Goal: Task Accomplishment & Management: Manage account settings

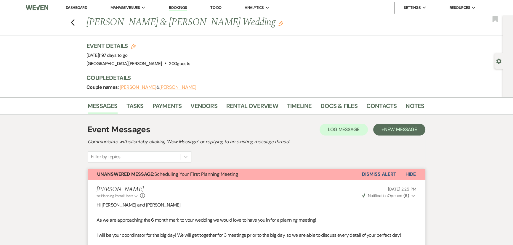
click at [75, 9] on link "Dashboard" at bounding box center [76, 7] width 21 height 5
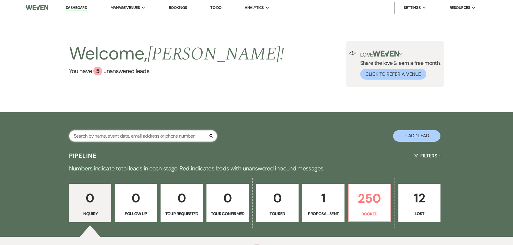
click at [166, 131] on input "text" at bounding box center [143, 136] width 148 height 12
type input "[PERSON_NAME]"
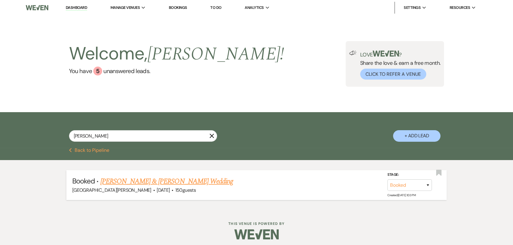
click at [165, 180] on link "[PERSON_NAME] & [PERSON_NAME] Wedding" at bounding box center [166, 181] width 133 height 11
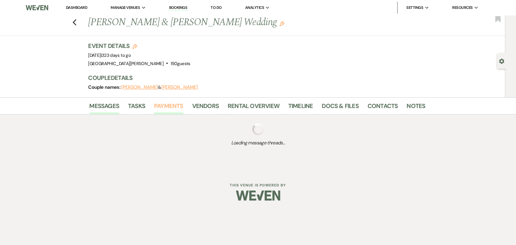
click at [175, 110] on link "Payments" at bounding box center [168, 107] width 29 height 13
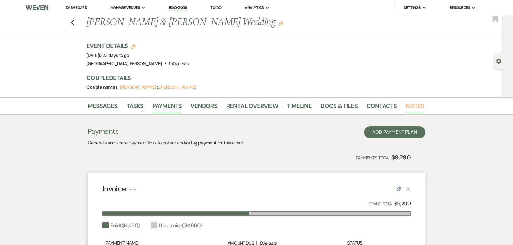
click at [410, 104] on link "Notes" at bounding box center [414, 107] width 19 height 13
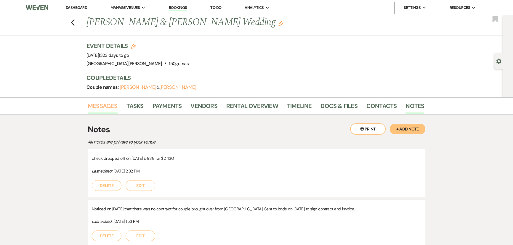
click at [108, 106] on link "Messages" at bounding box center [103, 107] width 30 height 13
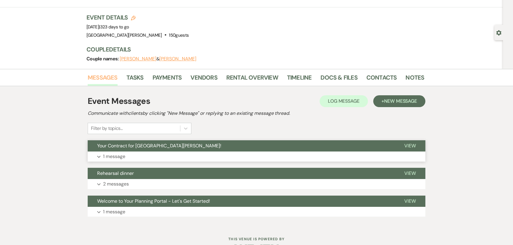
scroll to position [47, 0]
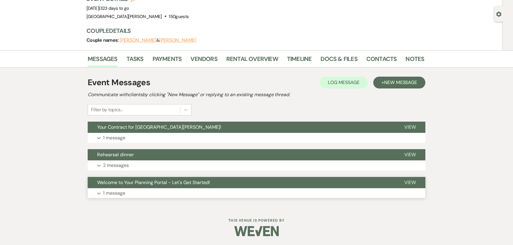
click at [140, 192] on button "Expand 1 message" at bounding box center [256, 193] width 337 height 10
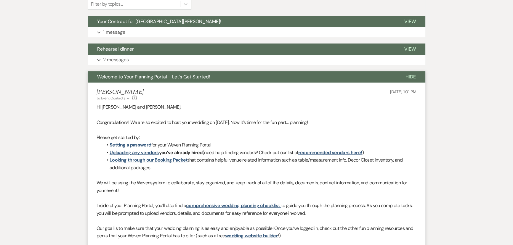
scroll to position [154, 0]
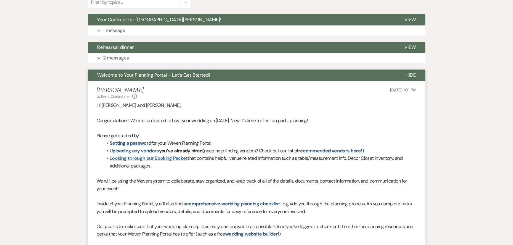
click at [147, 159] on link "Looking through our Booking Packet" at bounding box center [149, 158] width 78 height 6
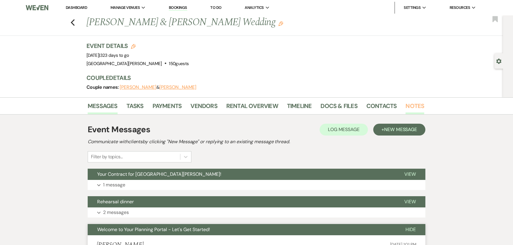
click at [401, 104] on li "Contacts" at bounding box center [385, 107] width 39 height 14
click at [405, 104] on link "Notes" at bounding box center [414, 107] width 19 height 13
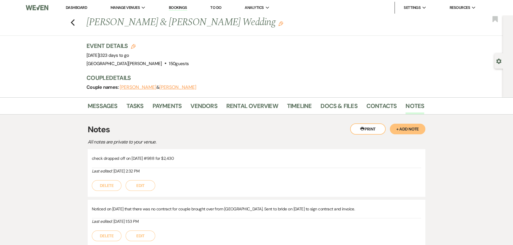
click at [411, 127] on button "+ Add Note" at bounding box center [407, 129] width 36 height 11
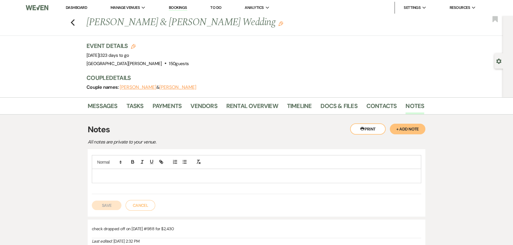
click at [258, 173] on p at bounding box center [256, 176] width 320 height 7
click at [103, 202] on button "Save" at bounding box center [107, 205] width 30 height 9
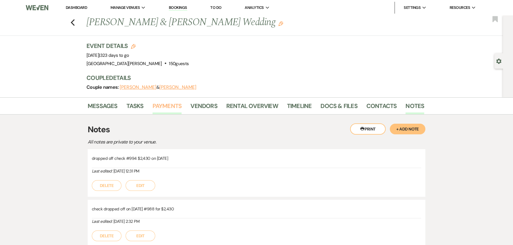
click at [173, 107] on link "Payments" at bounding box center [166, 107] width 29 height 13
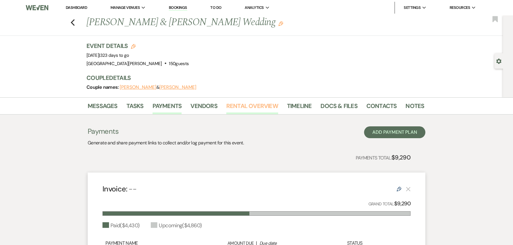
click at [243, 107] on link "Rental Overview" at bounding box center [252, 107] width 52 height 13
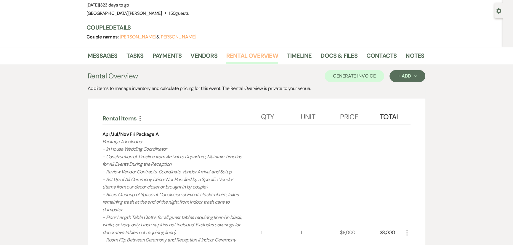
scroll to position [54, 0]
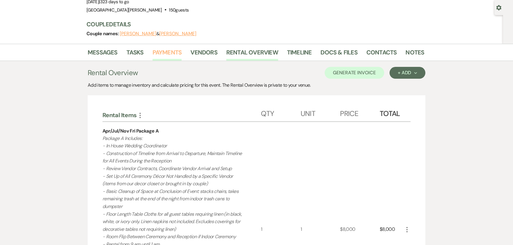
click at [161, 51] on link "Payments" at bounding box center [166, 54] width 29 height 13
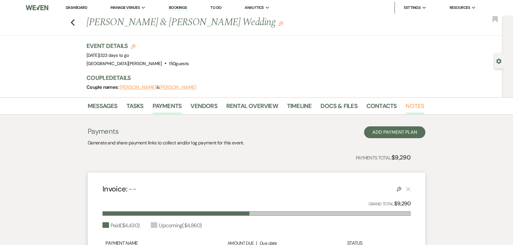
click at [414, 104] on link "Notes" at bounding box center [414, 107] width 19 height 13
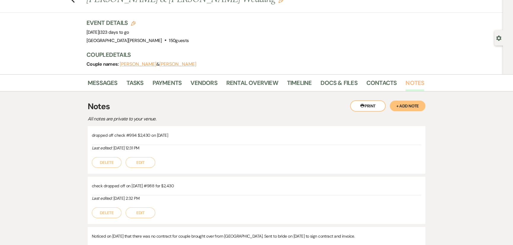
scroll to position [54, 0]
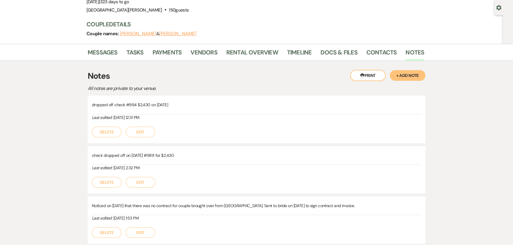
click at [135, 130] on button "Edit" at bounding box center [140, 132] width 30 height 11
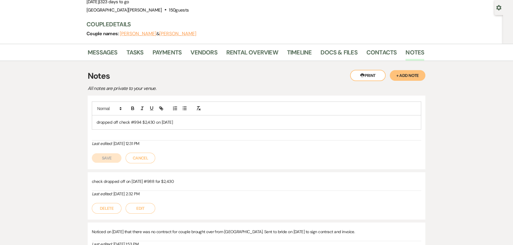
click at [204, 128] on div "dropped off check #994 $2,430 on [DATE]" at bounding box center [256, 122] width 329 height 14
click at [96, 156] on button "Save" at bounding box center [107, 157] width 30 height 9
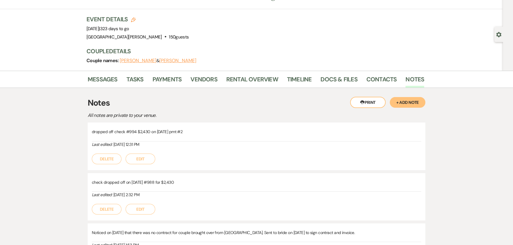
scroll to position [0, 0]
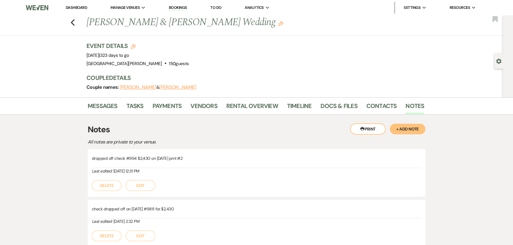
click at [236, 40] on div "Previous [PERSON_NAME] & [PERSON_NAME] Wedding Edit Bookmark Gear Settings Even…" at bounding box center [251, 56] width 503 height 82
